Goal: Check status: Check status

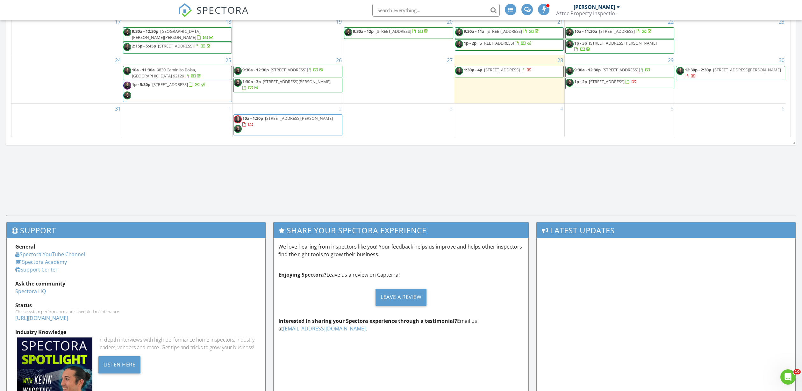
scroll to position [291, 0]
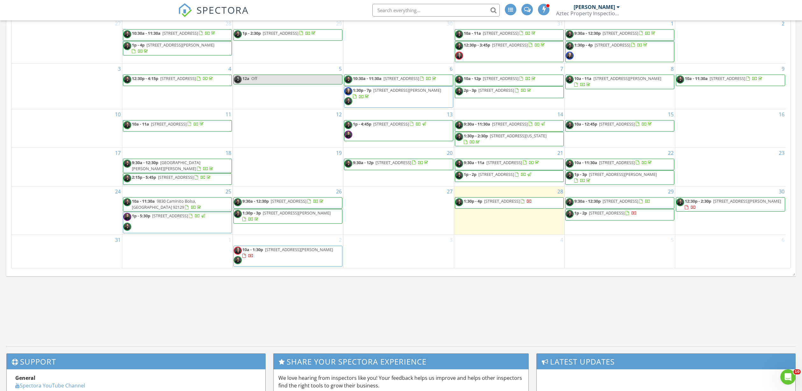
click at [608, 207] on span "9:30a - 12:30p 3737 Orange Ave, San Diego 92105" at bounding box center [608, 203] width 85 height 10
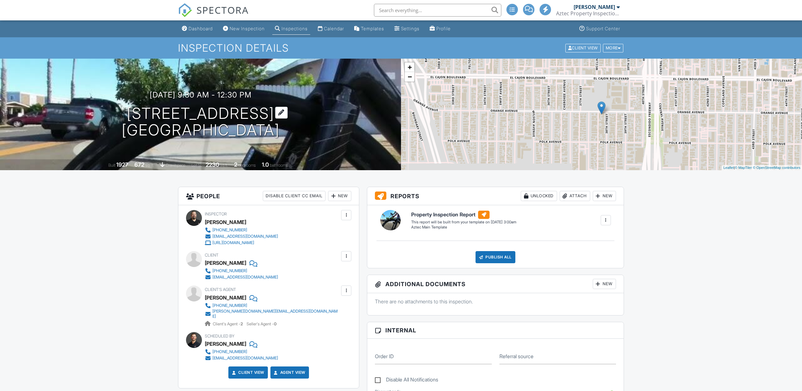
click at [176, 113] on h1 "3737 Orange Ave San Diego, CA 92105" at bounding box center [201, 122] width 158 height 34
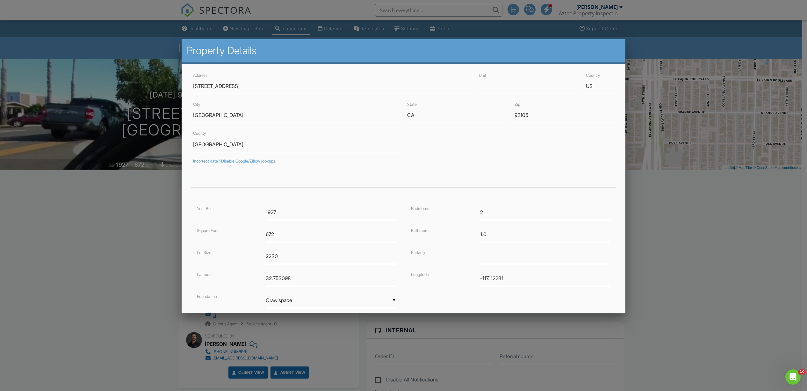
click at [102, 251] on div at bounding box center [403, 212] width 807 height 488
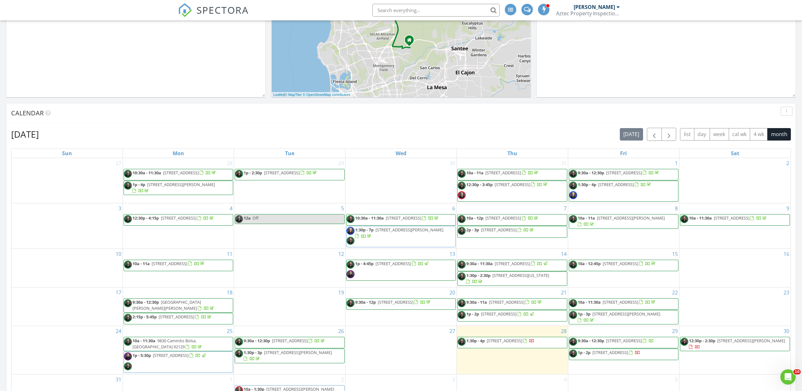
scroll to position [257, 0]
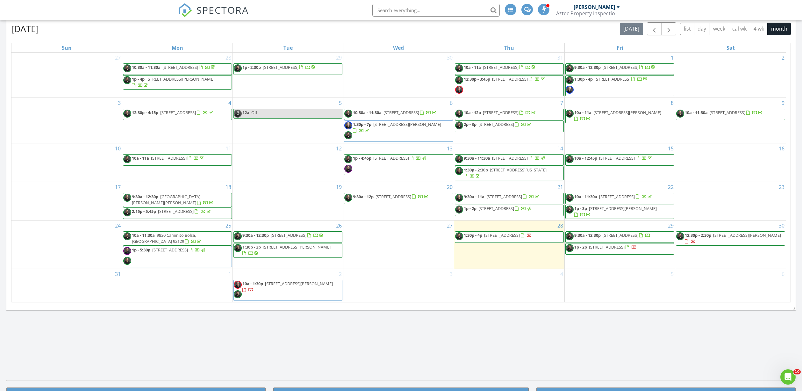
click at [594, 250] on span "5805 Friars Rd 2203, San Diego 92110" at bounding box center [607, 247] width 36 height 6
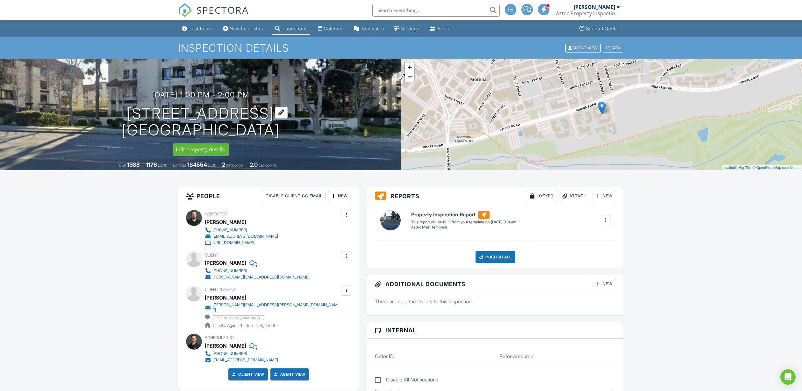
click at [180, 114] on h1 "5805 Friars Rd 2203 San Diego, CA 92110" at bounding box center [201, 122] width 158 height 34
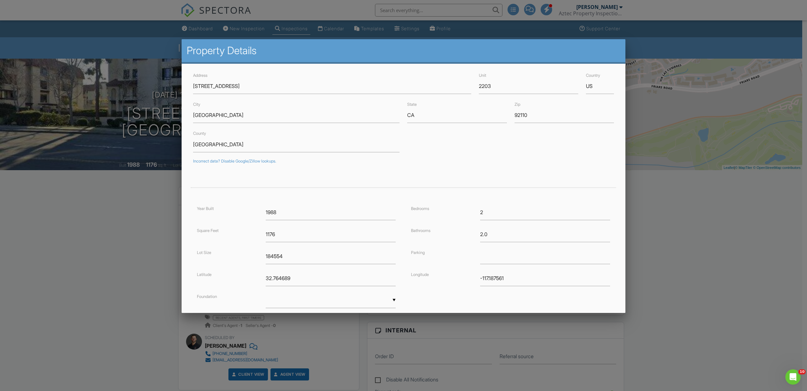
click at [85, 253] on div at bounding box center [403, 212] width 807 height 488
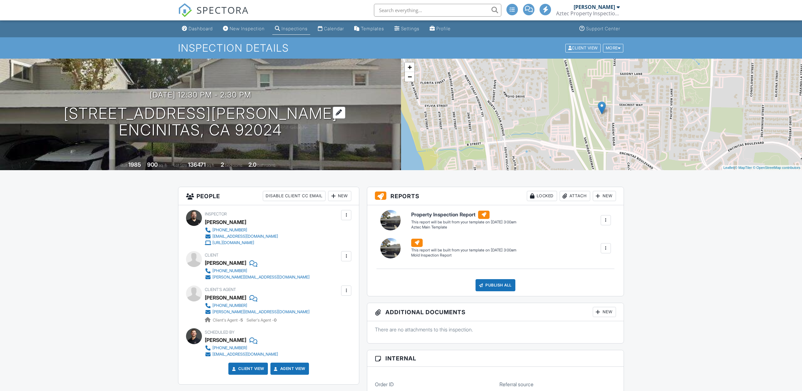
click at [224, 112] on h1 "[STREET_ADDRESS][PERSON_NAME] Encinitas, CA 92024" at bounding box center [201, 122] width 274 height 34
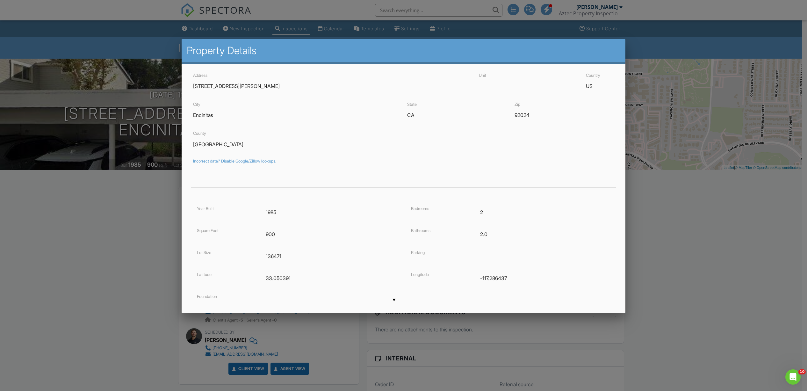
click at [141, 204] on div at bounding box center [403, 212] width 807 height 488
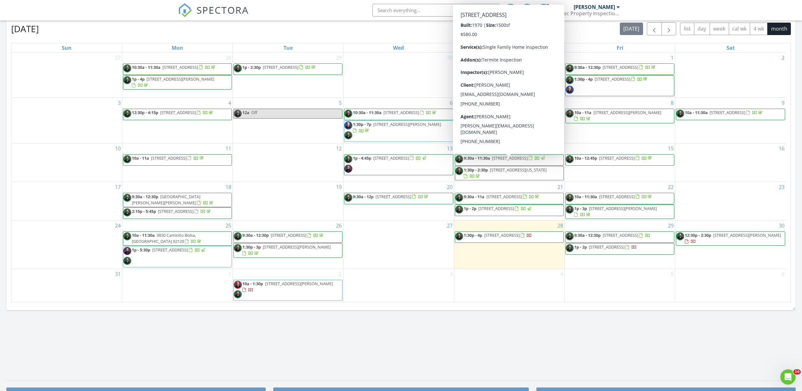
click at [600, 338] on div "[DATE] 1:30 pm [STREET_ADDRESS] [PERSON_NAME] 20 minutes drive time 12.0 miles …" at bounding box center [401, 91] width 802 height 580
